Goal: Information Seeking & Learning: Learn about a topic

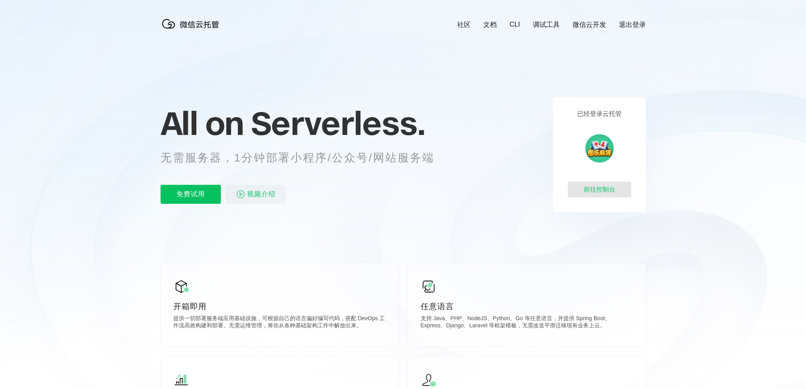
click at [610, 191] on div "前往控制台" at bounding box center [598, 190] width 63 height 16
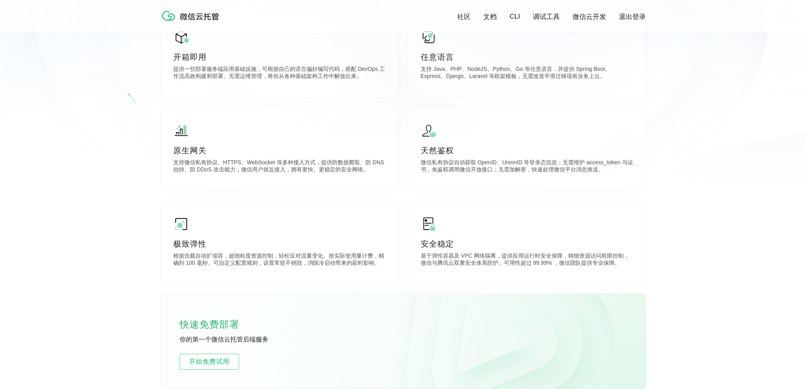
scroll to position [317, 0]
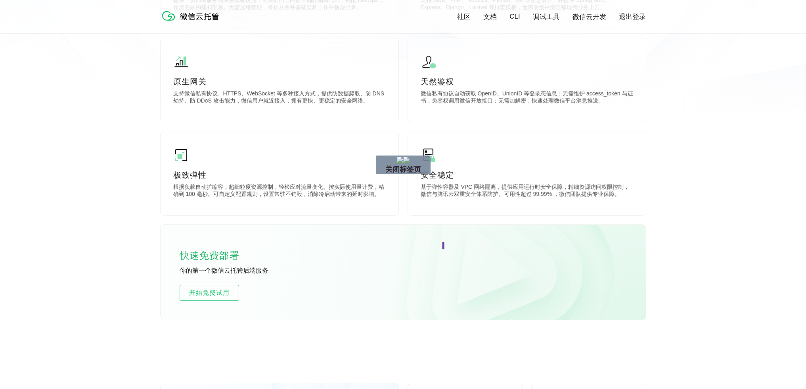
drag, startPoint x: 443, startPoint y: 239, endPoint x: 419, endPoint y: 233, distance: 24.8
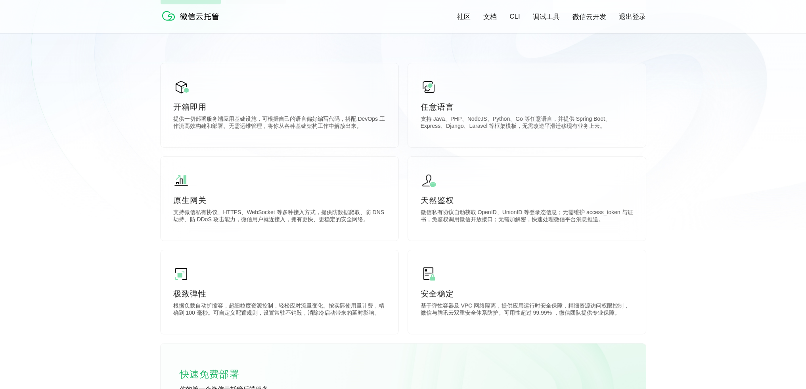
scroll to position [79, 0]
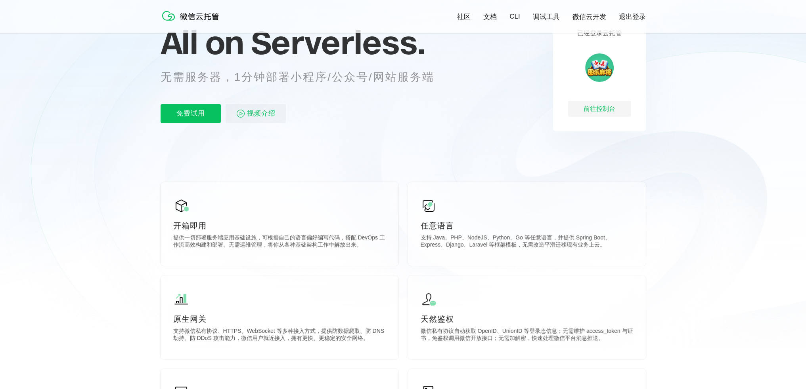
drag, startPoint x: 446, startPoint y: 157, endPoint x: 437, endPoint y: 149, distance: 11.8
drag, startPoint x: 429, startPoint y: 150, endPoint x: 544, endPoint y: 203, distance: 126.4
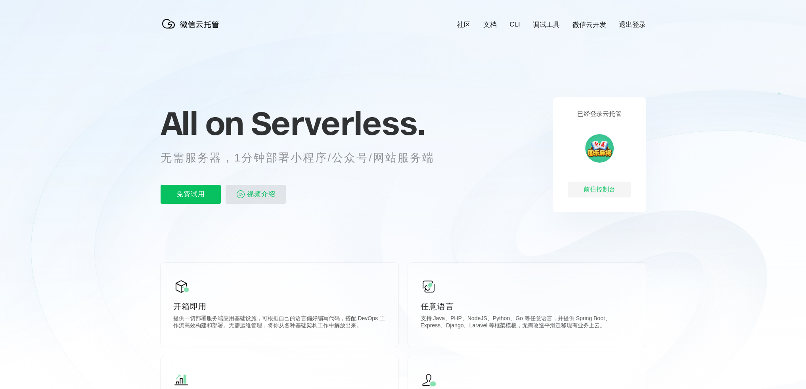
scroll to position [0, 1409]
click at [269, 196] on span "视频介绍" at bounding box center [261, 194] width 29 height 19
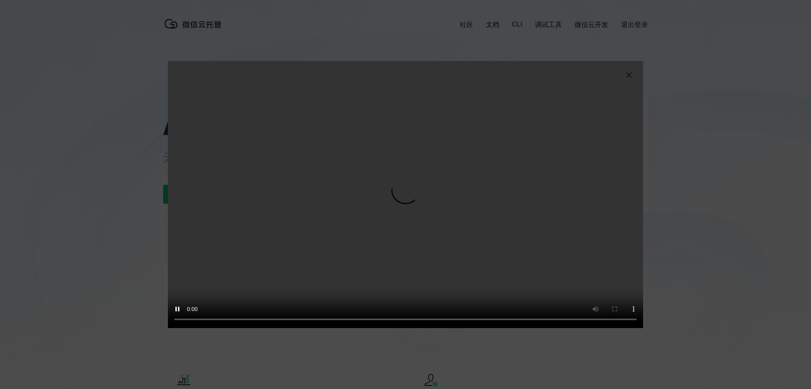
click at [628, 76] on img at bounding box center [629, 76] width 10 height 10
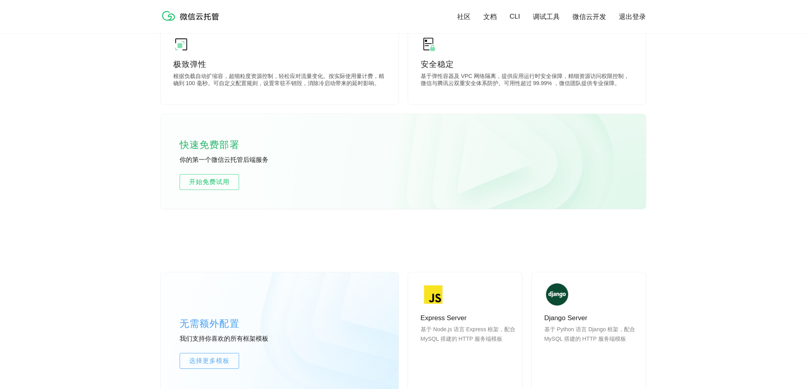
scroll to position [436, 0]
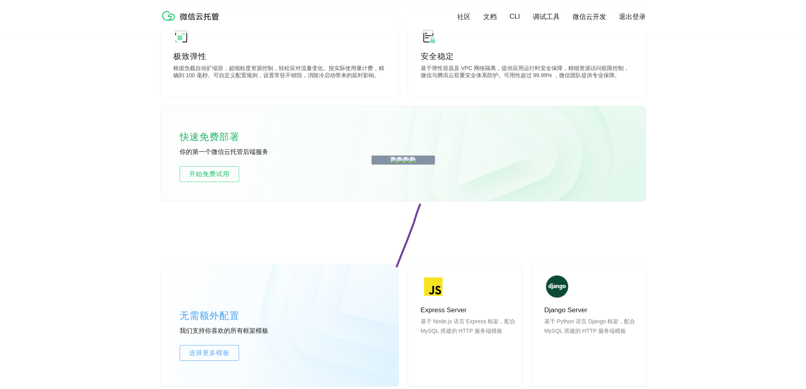
drag, startPoint x: 422, startPoint y: 198, endPoint x: 323, endPoint y: 208, distance: 99.6
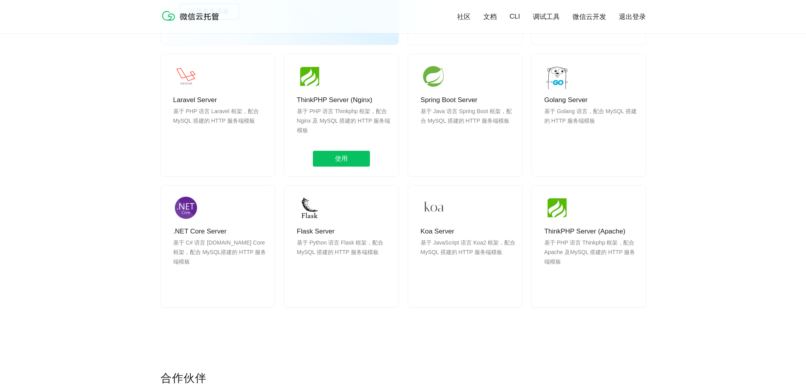
scroll to position [792, 0]
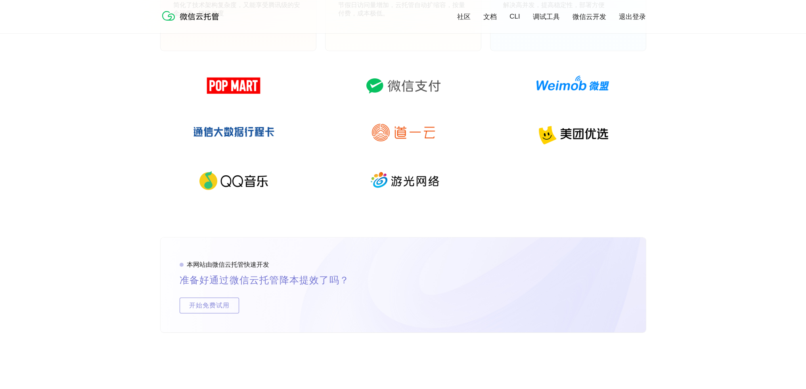
scroll to position [1347, 0]
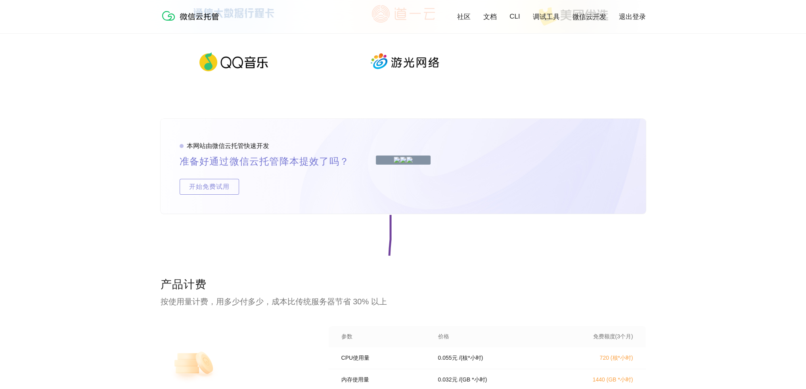
drag, startPoint x: 390, startPoint y: 208, endPoint x: 350, endPoint y: 228, distance: 44.8
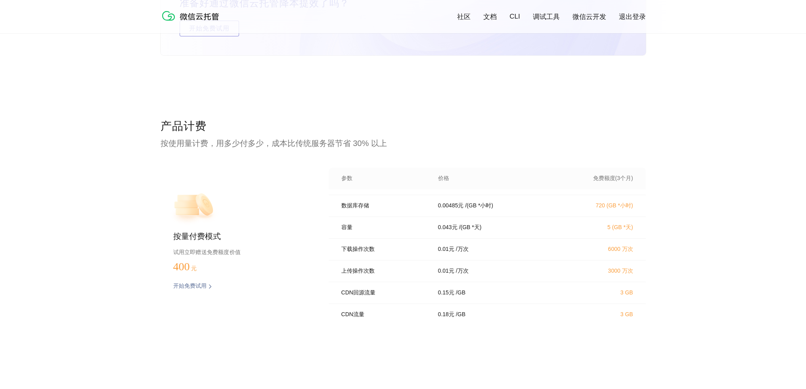
scroll to position [112, 0]
drag, startPoint x: 304, startPoint y: 218, endPoint x: 387, endPoint y: 265, distance: 95.5
